Goal: Transaction & Acquisition: Purchase product/service

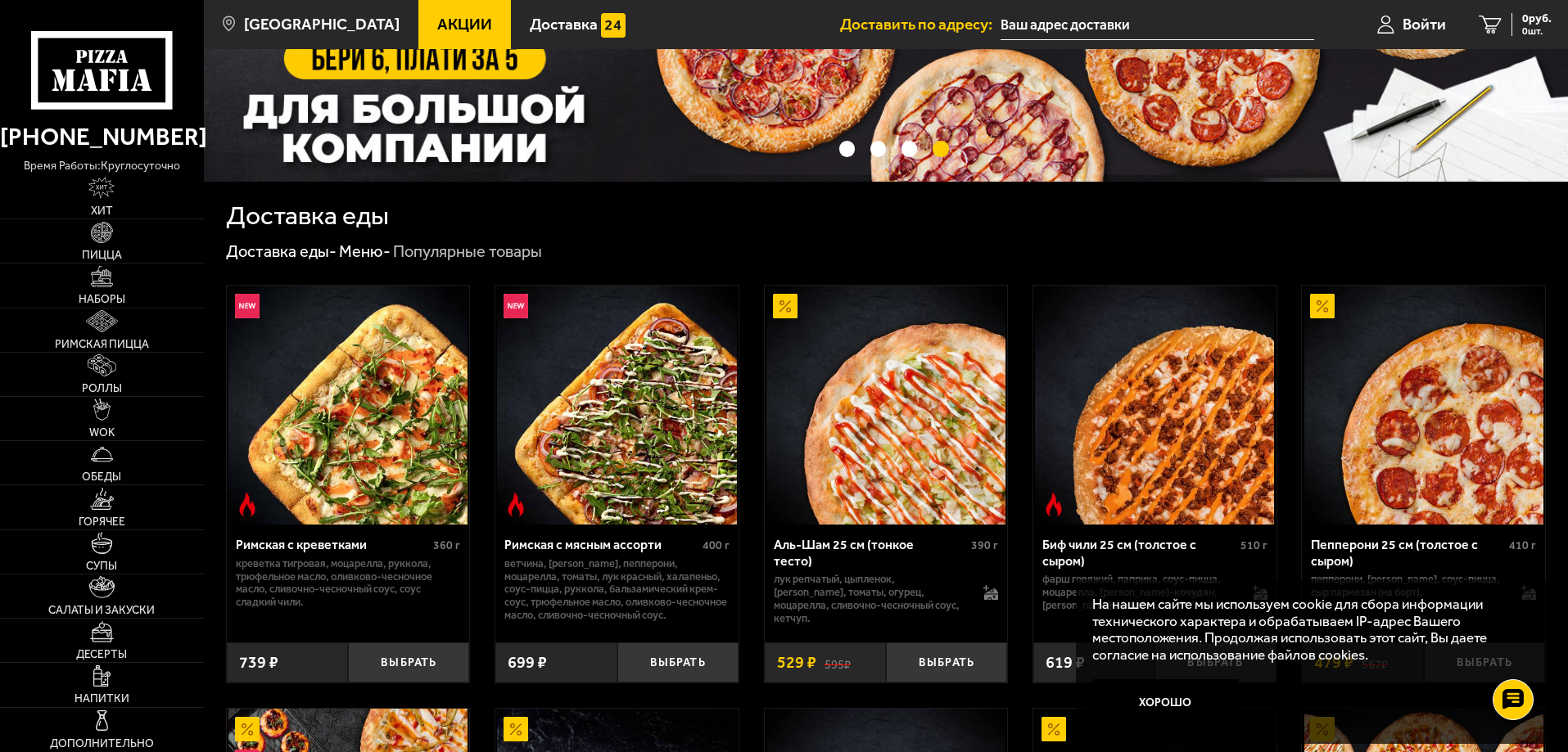
scroll to position [82, 0]
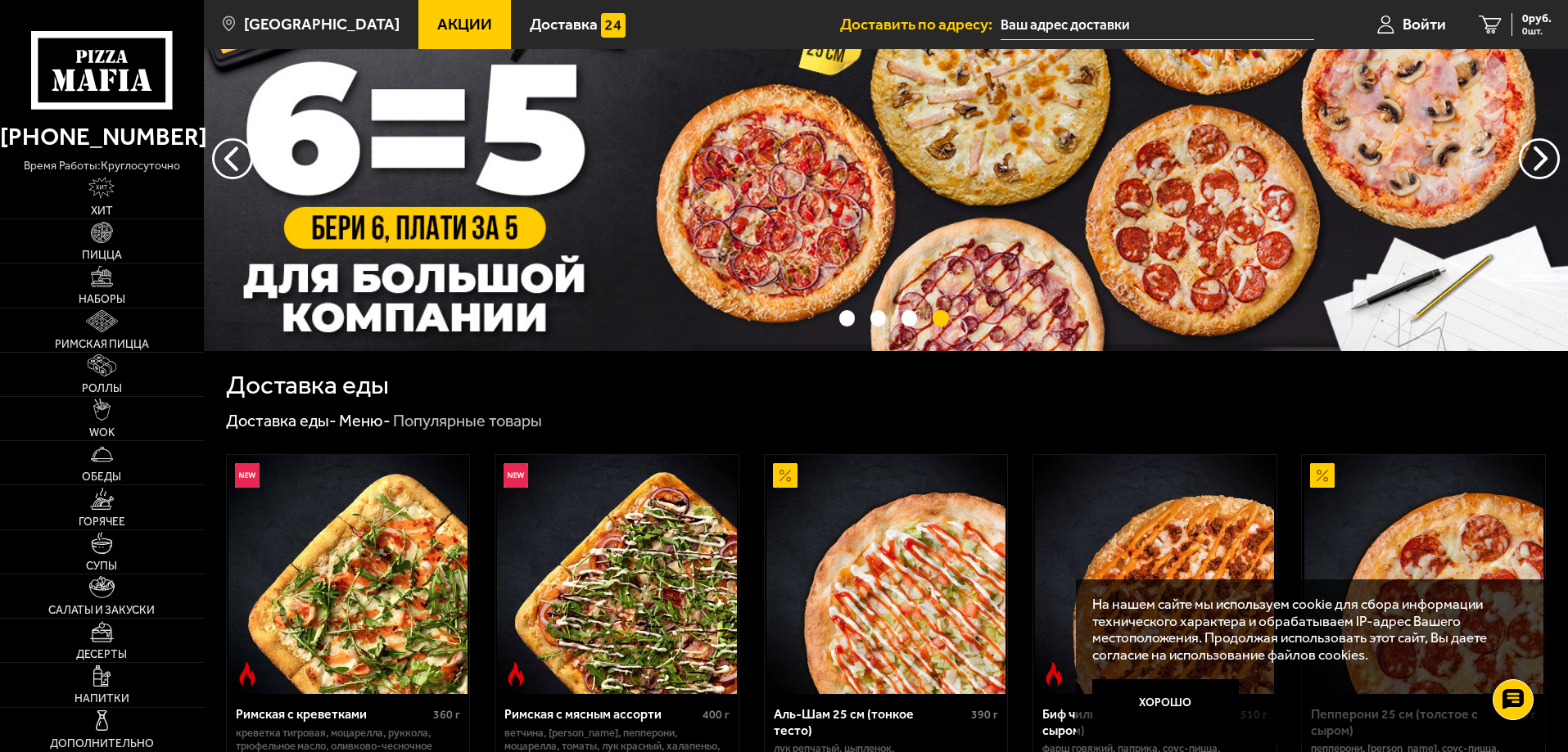
click at [1068, 25] on input "text" at bounding box center [1158, 25] width 314 height 31
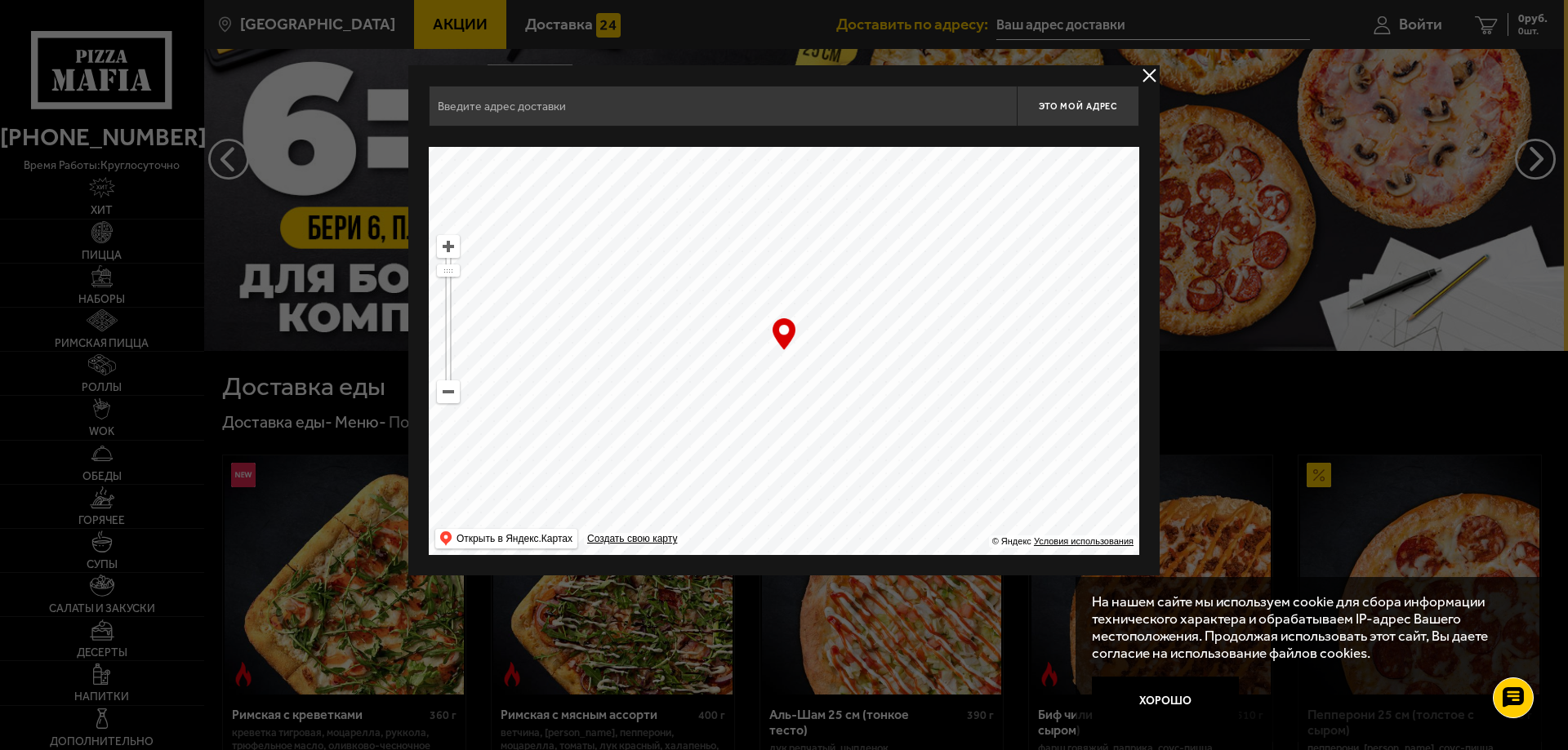
drag, startPoint x: 715, startPoint y: 334, endPoint x: 918, endPoint y: 317, distance: 203.7
click at [918, 317] on ymaps at bounding box center [784, 351] width 711 height 408
drag, startPoint x: 610, startPoint y: 299, endPoint x: 903, endPoint y: 239, distance: 299.1
click at [902, 239] on ymaps at bounding box center [784, 351] width 711 height 408
drag, startPoint x: 874, startPoint y: 321, endPoint x: 894, endPoint y: 316, distance: 20.6
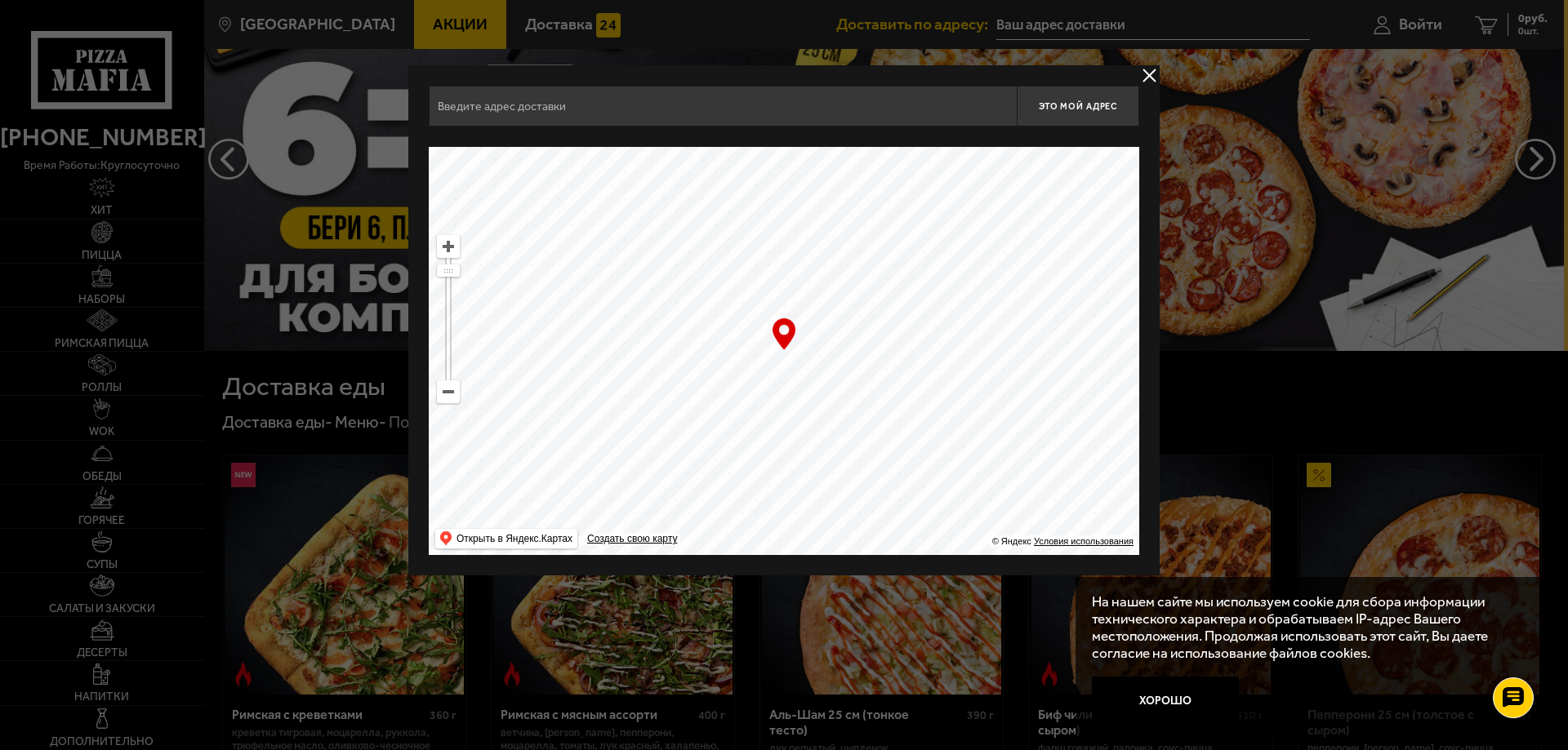
click at [893, 316] on ymaps at bounding box center [784, 351] width 711 height 408
drag, startPoint x: 786, startPoint y: 388, endPoint x: 835, endPoint y: 306, distance: 95.5
click at [890, 283] on ymaps at bounding box center [784, 351] width 711 height 408
click at [918, 193] on ymaps at bounding box center [784, 351] width 711 height 408
drag, startPoint x: 746, startPoint y: 310, endPoint x: 966, endPoint y: 475, distance: 275.0
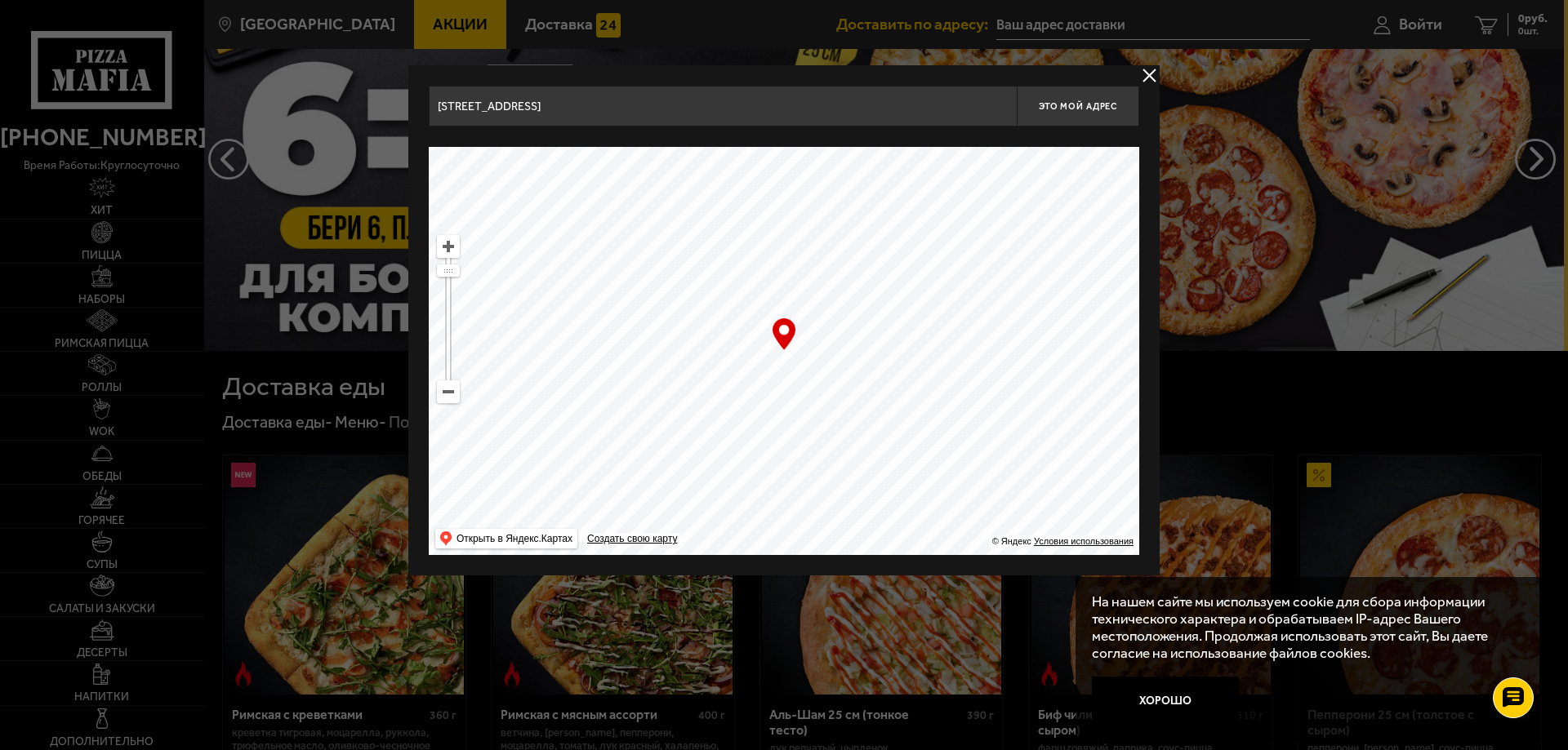
click at [1029, 505] on ymaps at bounding box center [784, 351] width 711 height 408
drag, startPoint x: 592, startPoint y: 318, endPoint x: 829, endPoint y: 452, distance: 272.3
click at [829, 454] on ymaps at bounding box center [784, 351] width 711 height 408
drag, startPoint x: 691, startPoint y: 323, endPoint x: 820, endPoint y: 307, distance: 130.0
click at [820, 307] on ymaps at bounding box center [784, 351] width 711 height 408
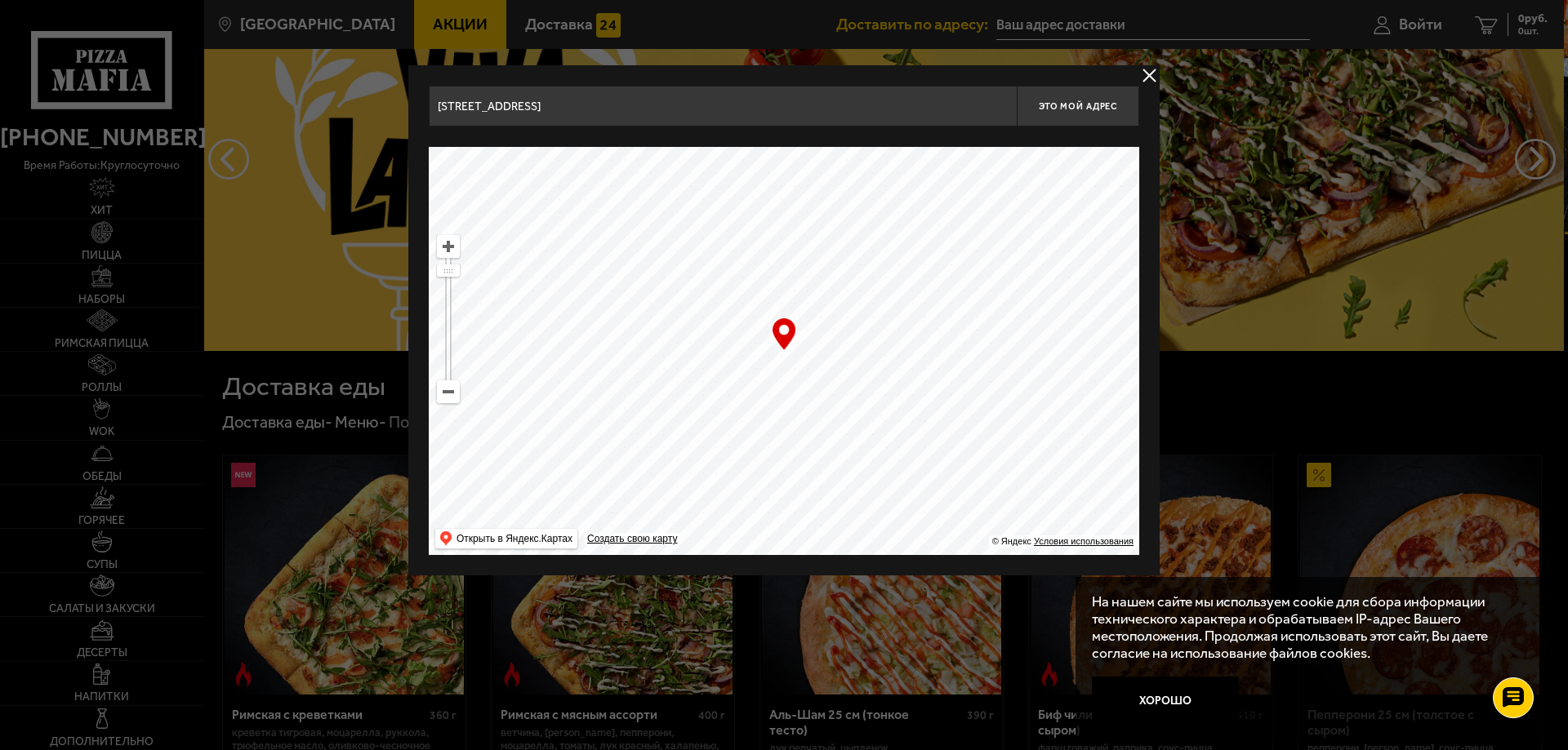
drag, startPoint x: 835, startPoint y: 370, endPoint x: 790, endPoint y: 475, distance: 114.2
click at [790, 475] on ymaps at bounding box center [784, 351] width 711 height 408
drag, startPoint x: 755, startPoint y: 342, endPoint x: 786, endPoint y: 491, distance: 152.2
click at [786, 491] on ymaps at bounding box center [784, 351] width 711 height 408
type input "[STREET_ADDRESS]"
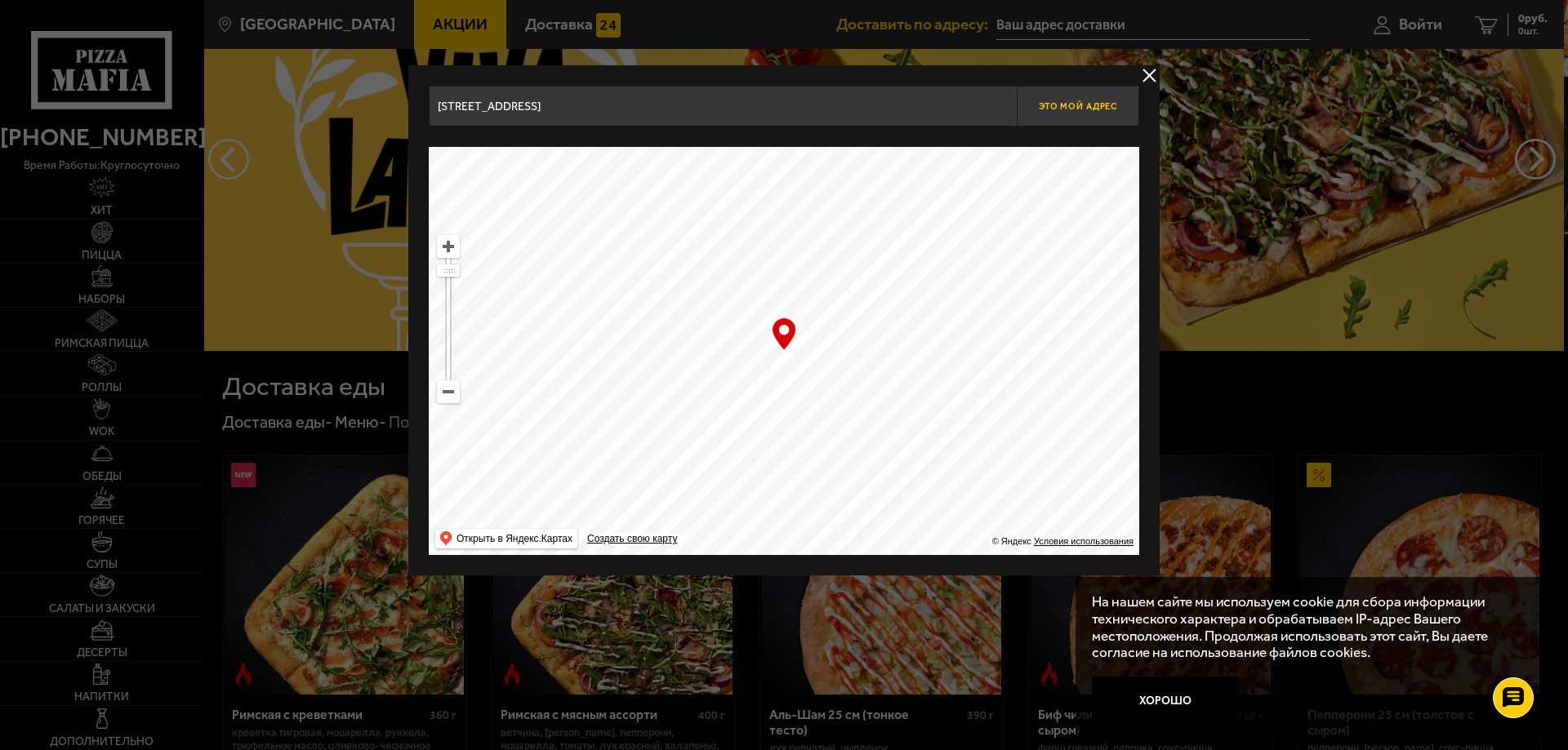
click at [1078, 113] on button "Это мой адрес" at bounding box center [1078, 105] width 122 height 40
type input "[STREET_ADDRESS]"
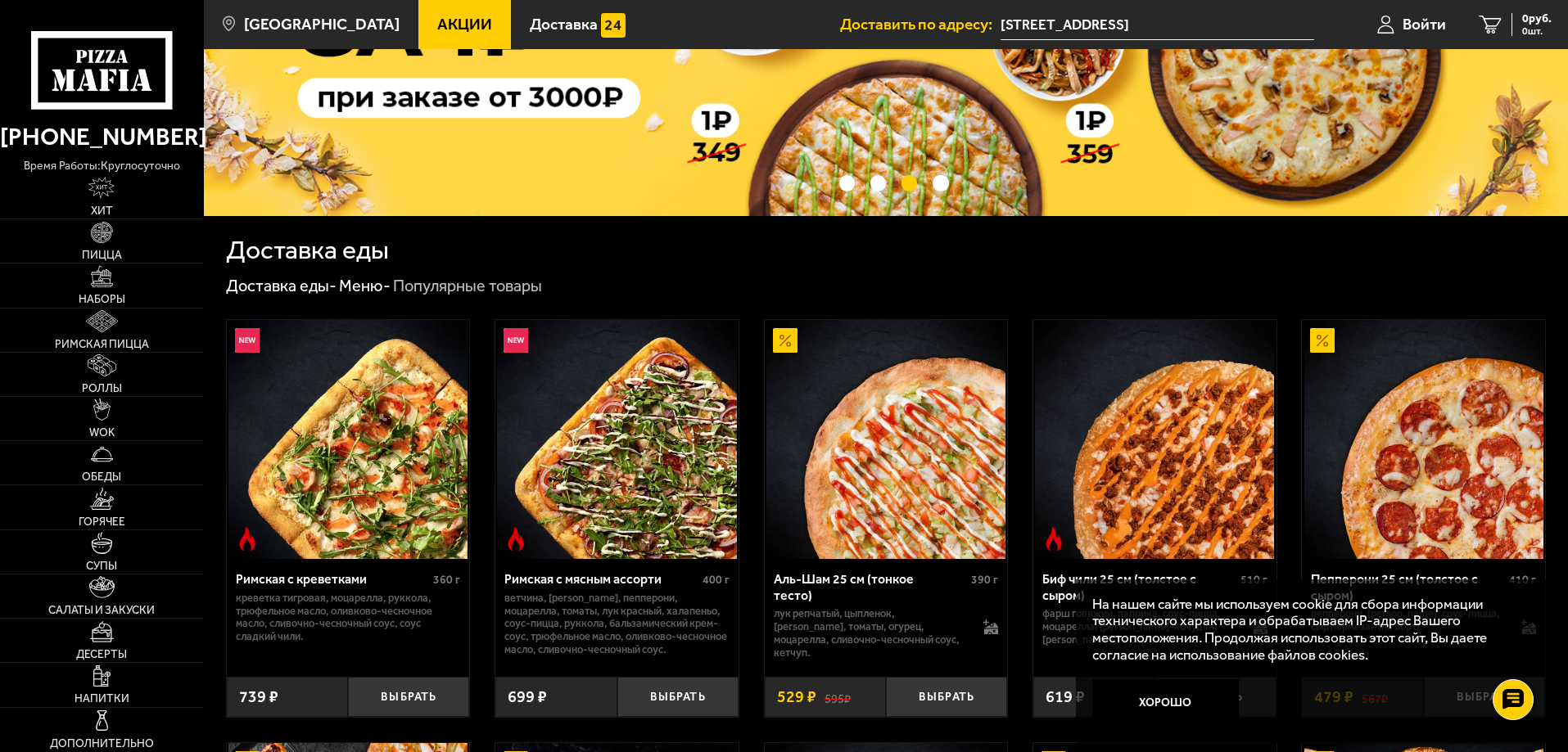
scroll to position [0, 0]
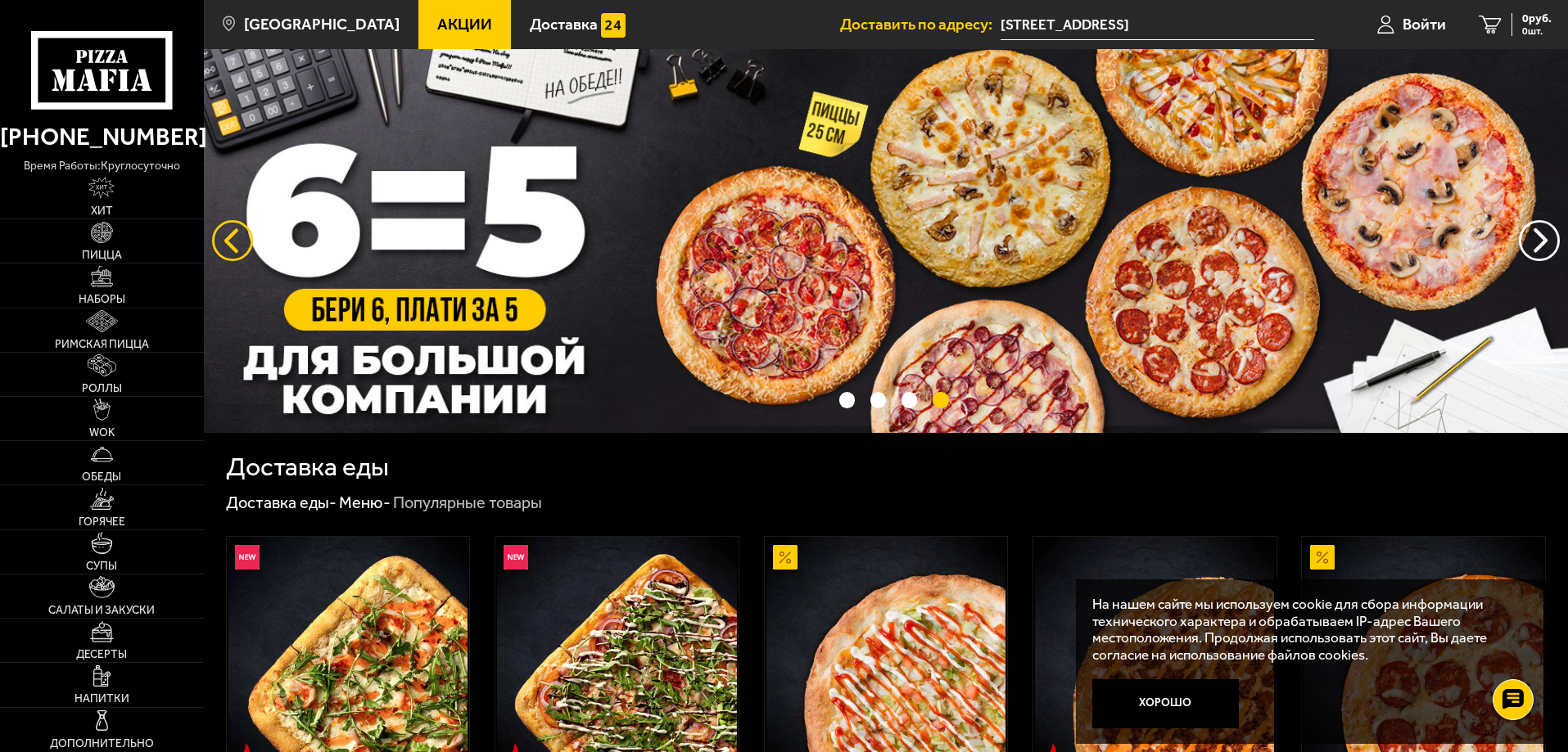
click at [222, 248] on button "следующий" at bounding box center [232, 240] width 41 height 41
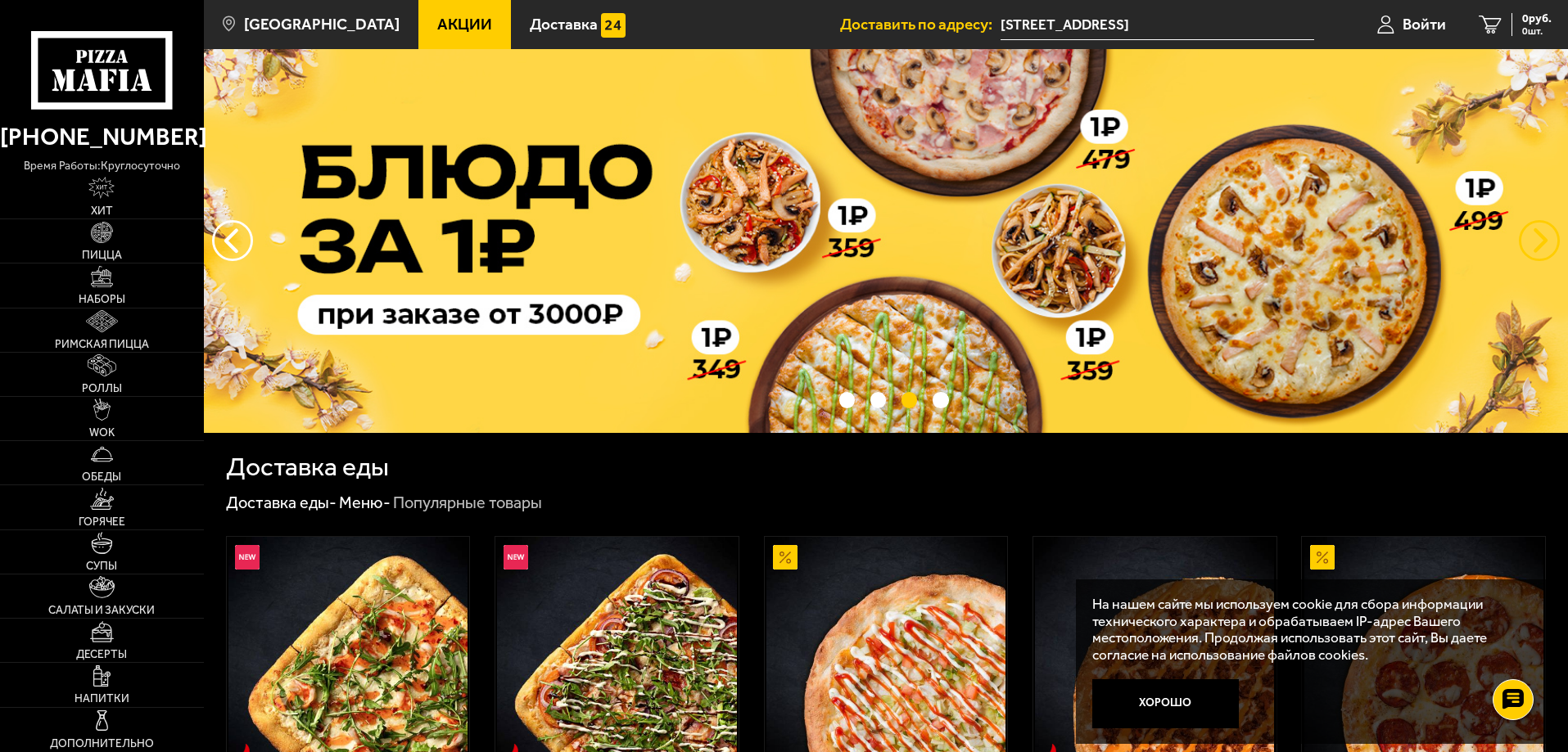
click at [1528, 243] on button "предыдущий" at bounding box center [1539, 240] width 41 height 41
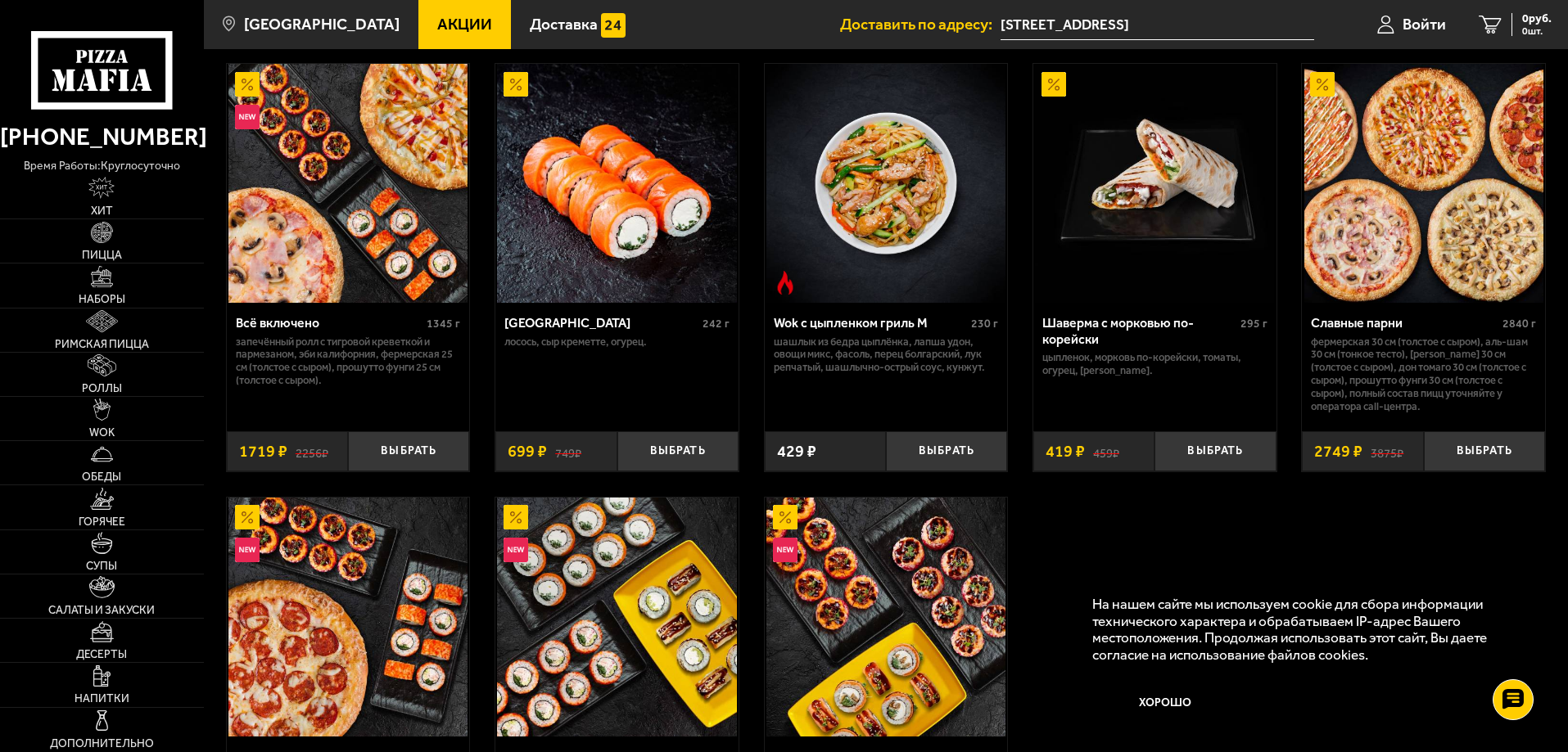
scroll to position [982, 0]
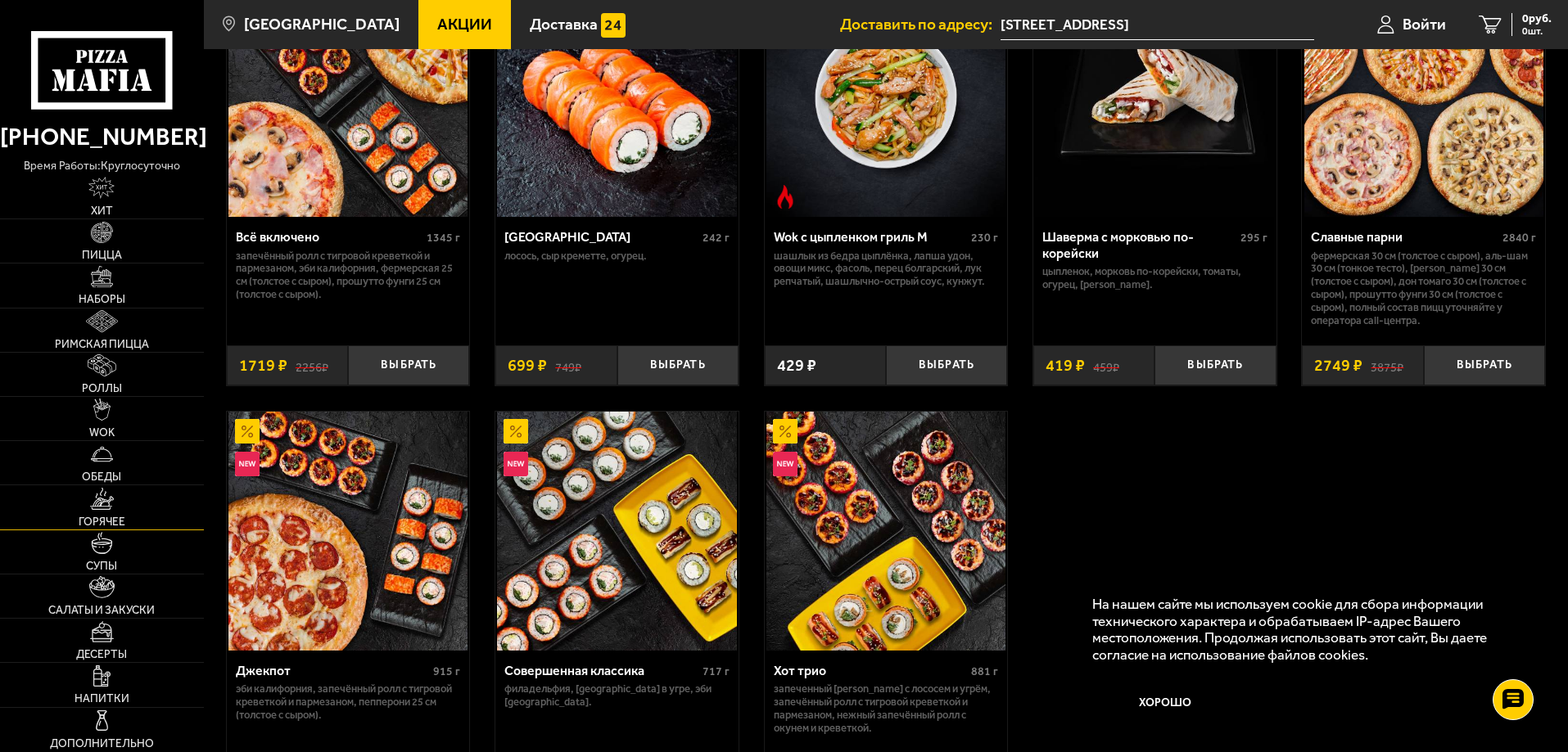
click at [111, 523] on span "Горячее" at bounding box center [102, 522] width 47 height 12
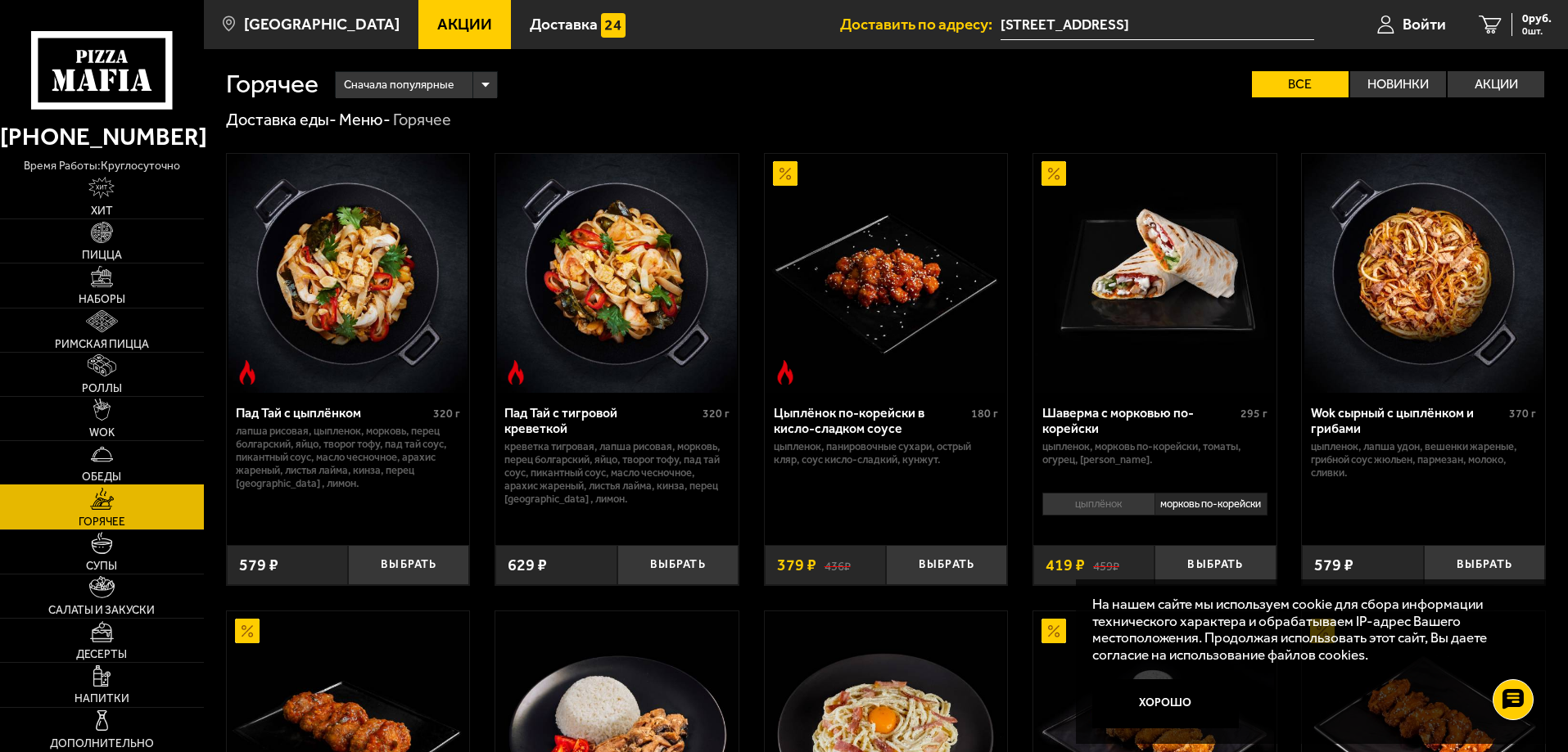
click at [129, 463] on link "Обеды" at bounding box center [102, 463] width 204 height 43
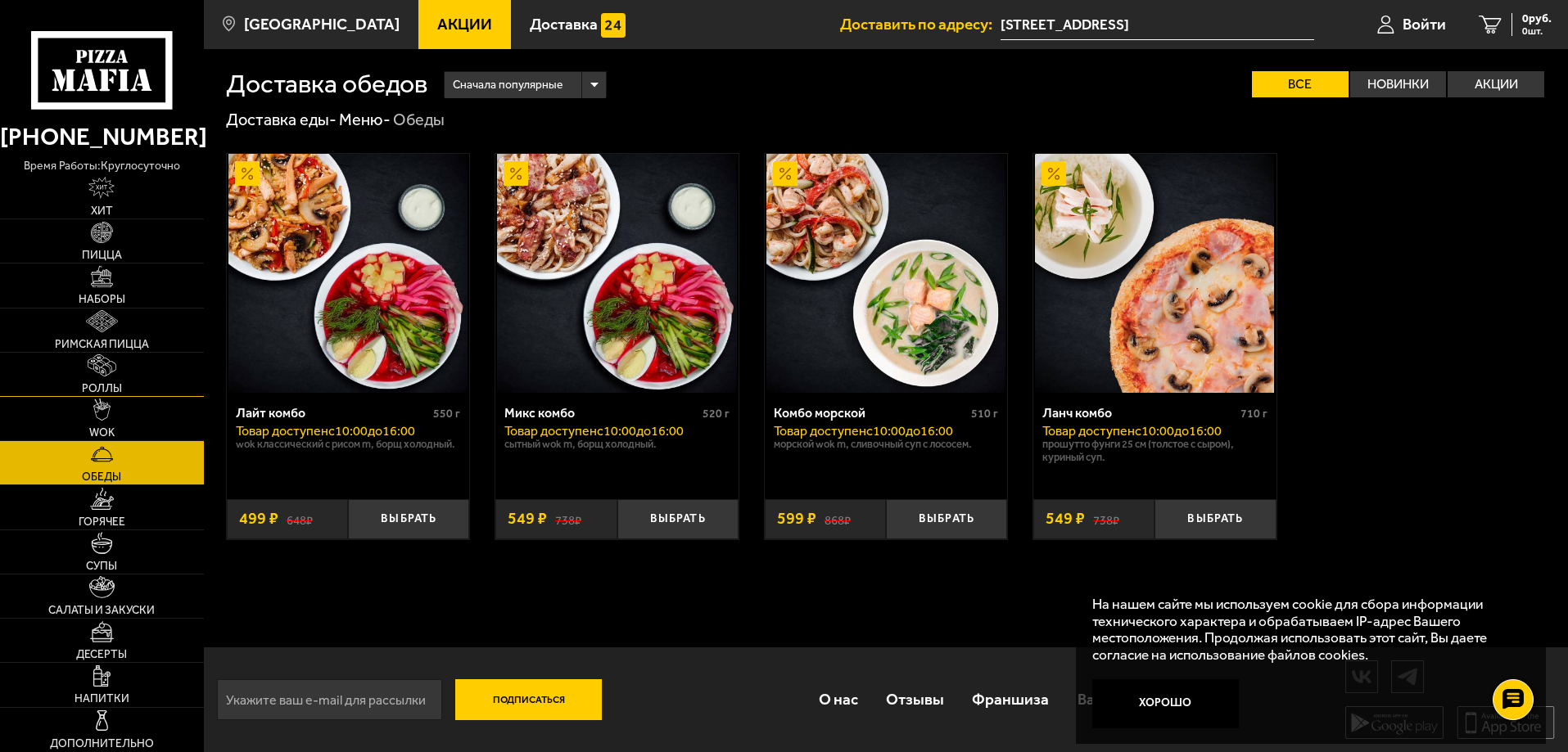
click at [115, 371] on img at bounding box center [101, 365] width 28 height 23
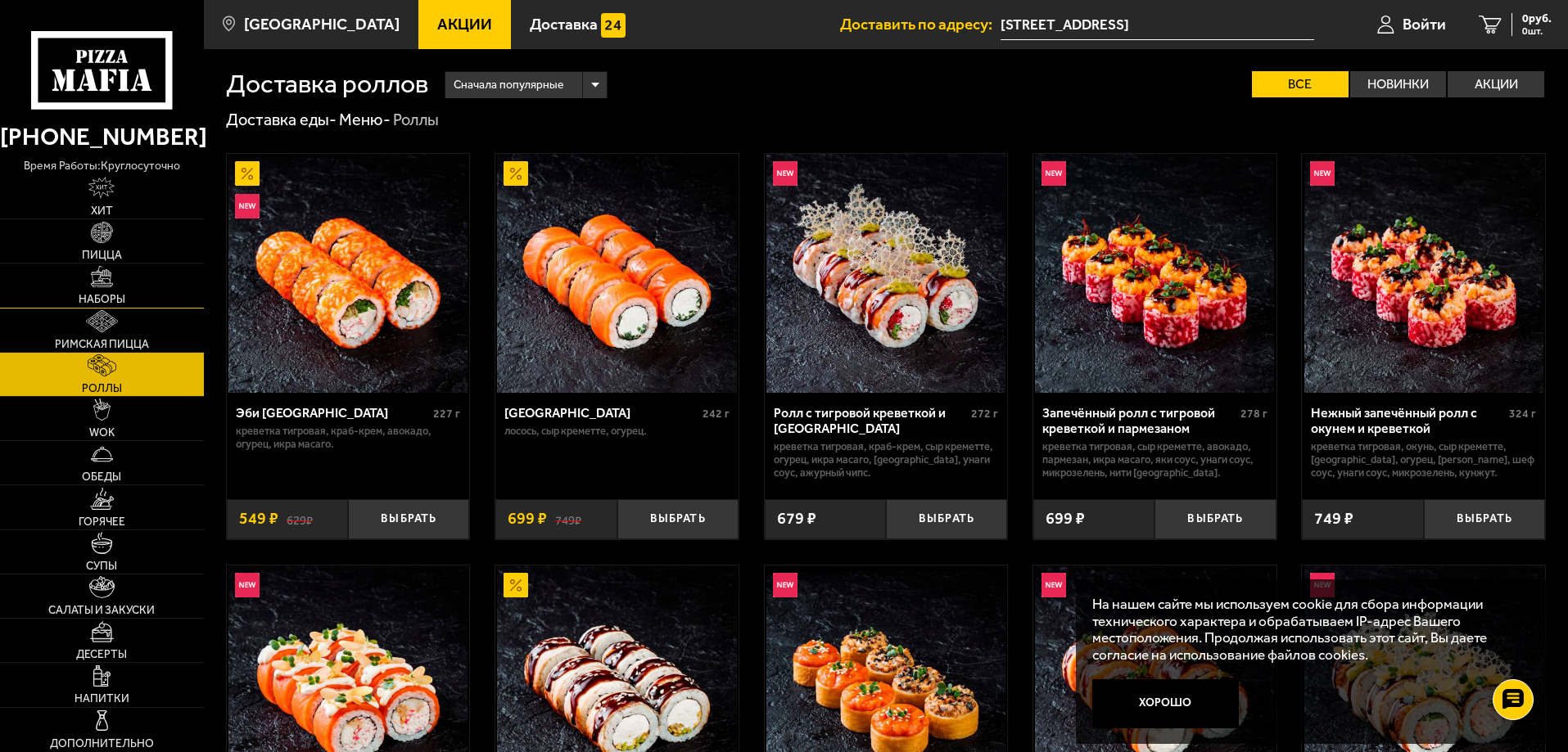
click at [140, 280] on link "Наборы" at bounding box center [102, 285] width 204 height 43
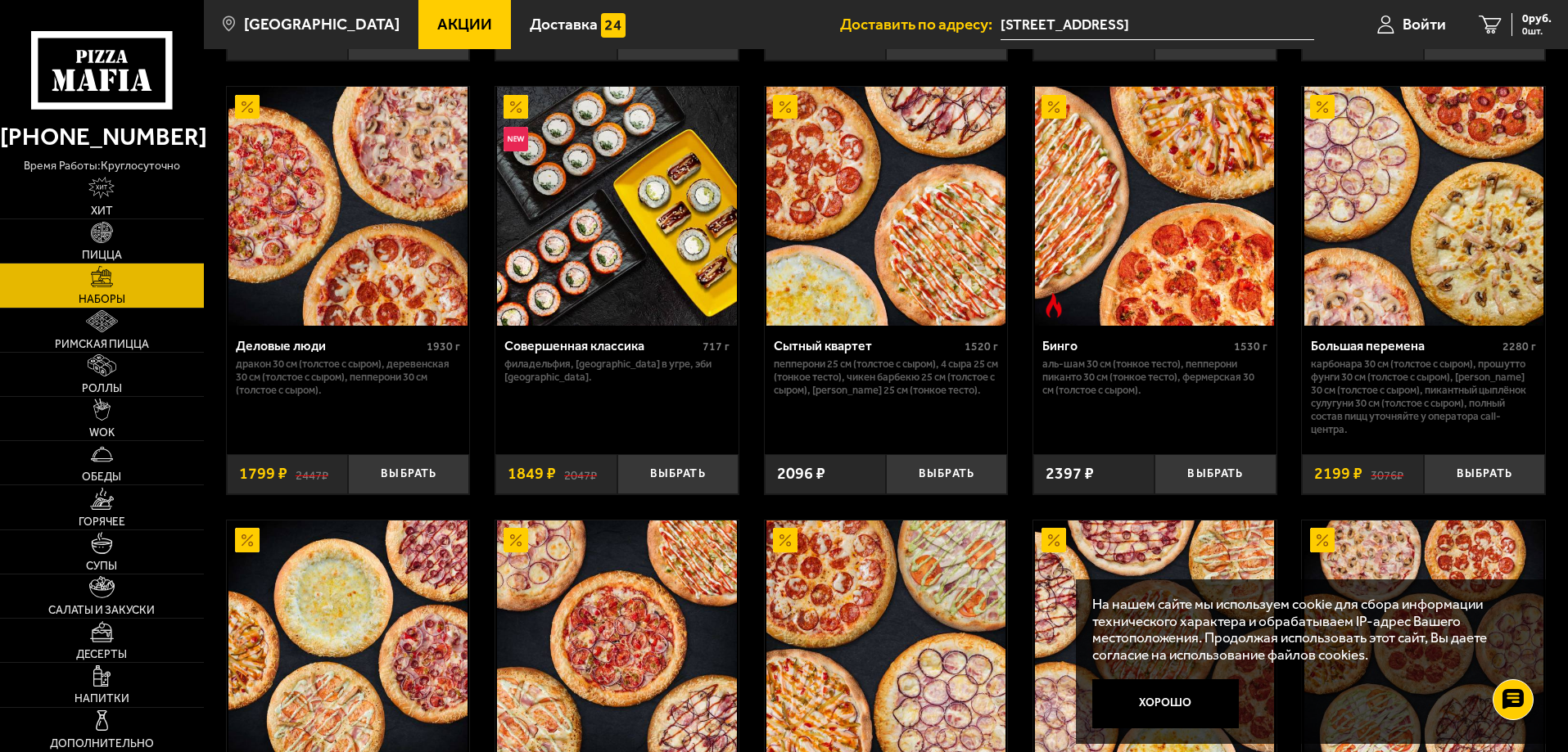
scroll to position [1883, 0]
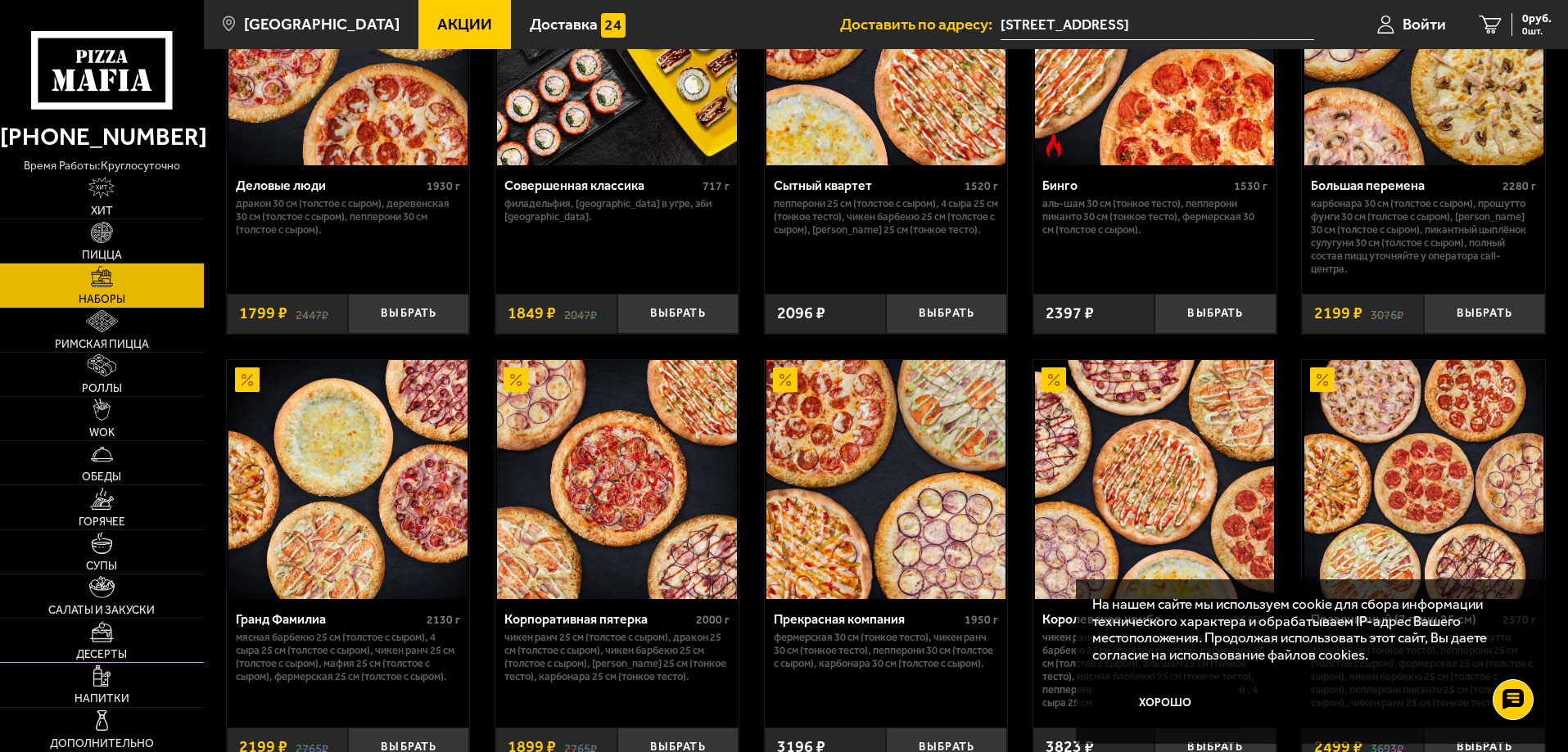
click at [167, 626] on link "Десерты" at bounding box center [102, 640] width 204 height 43
